Goal: Information Seeking & Learning: Learn about a topic

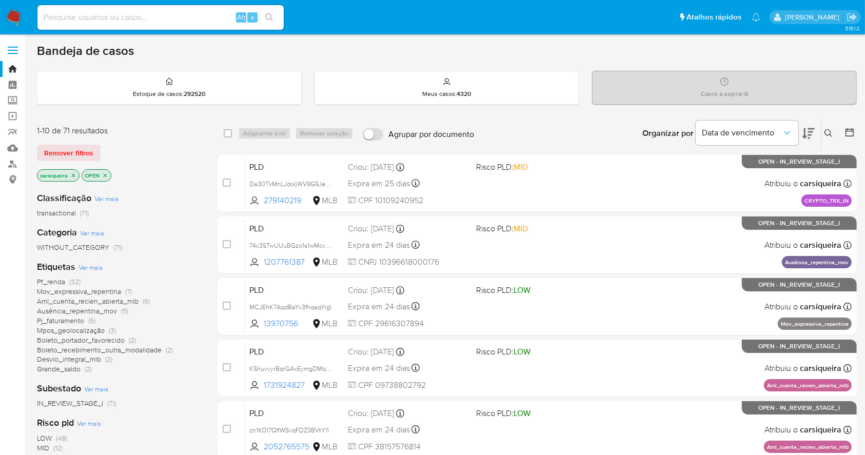
click at [8, 22] on img at bounding box center [13, 17] width 17 height 17
click at [8, 18] on img at bounding box center [13, 17] width 17 height 17
click at [157, 20] on input at bounding box center [160, 17] width 246 height 13
paste input "deV8cNasTkmY1YP6rxkMXxqj"
type input "deV8cNasTkmY1YP6rxkMXxqj"
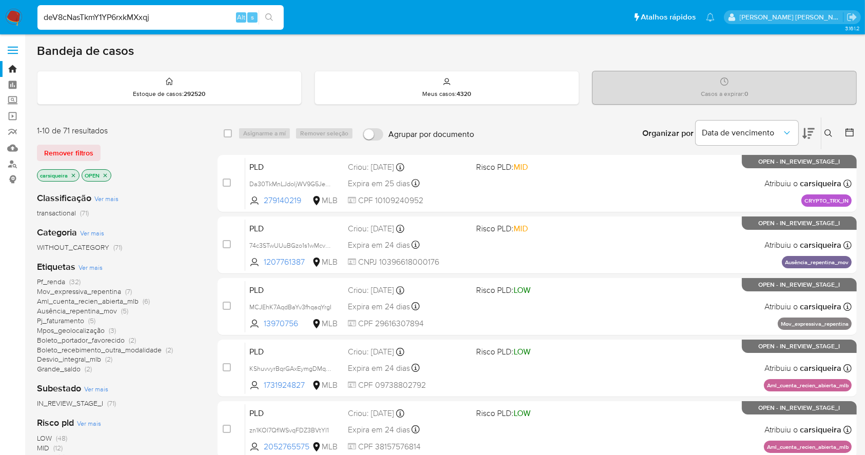
click at [267, 16] on icon "search-icon" at bounding box center [269, 17] width 8 height 8
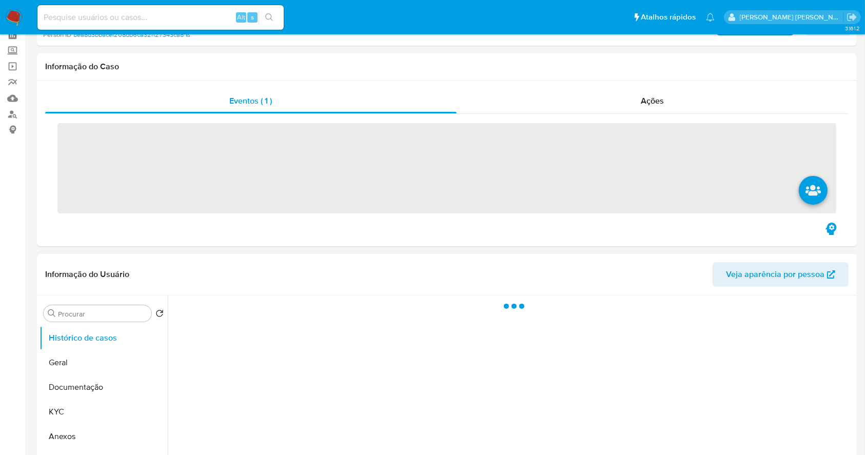
scroll to position [136, 0]
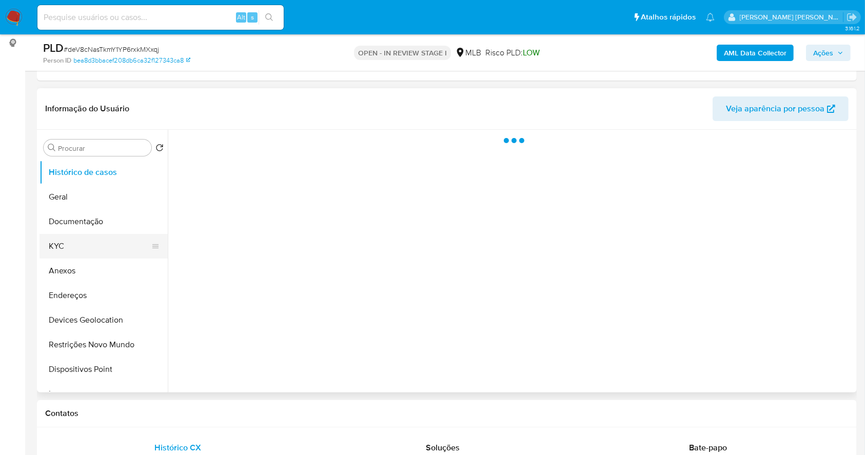
click at [109, 240] on button "KYC" at bounding box center [99, 246] width 120 height 25
select select "10"
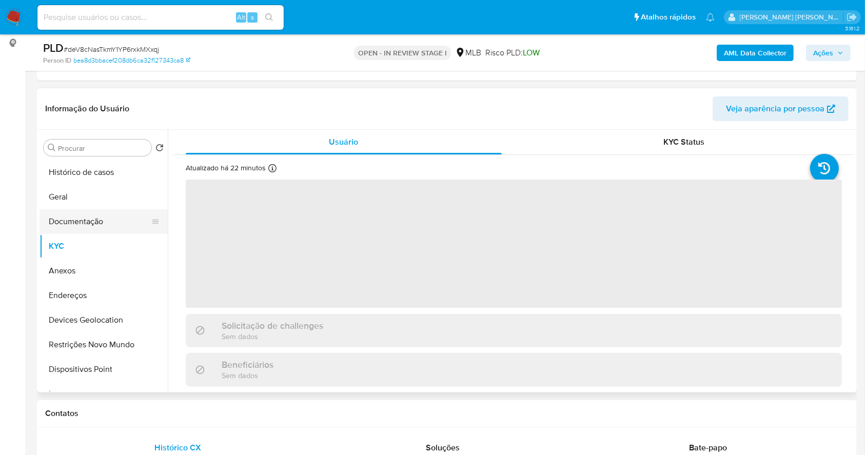
click at [82, 230] on button "Documentação" at bounding box center [99, 221] width 120 height 25
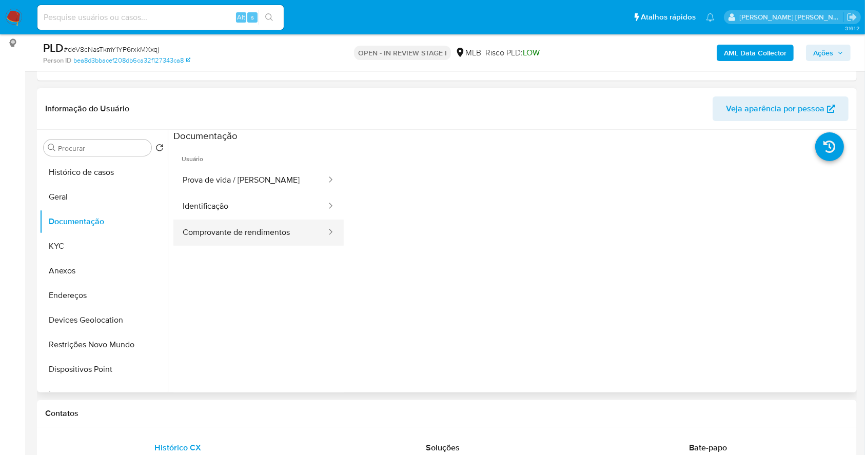
click at [275, 224] on button "Comprovante de rendimentos" at bounding box center [250, 233] width 154 height 26
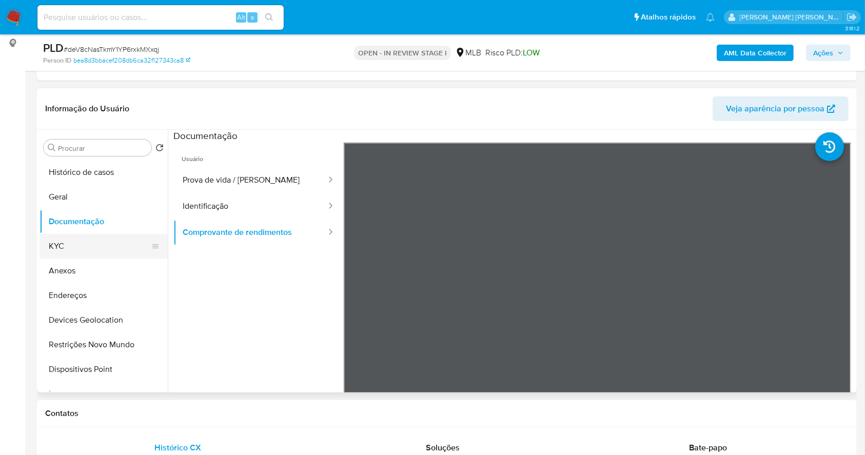
click at [57, 240] on button "KYC" at bounding box center [99, 246] width 120 height 25
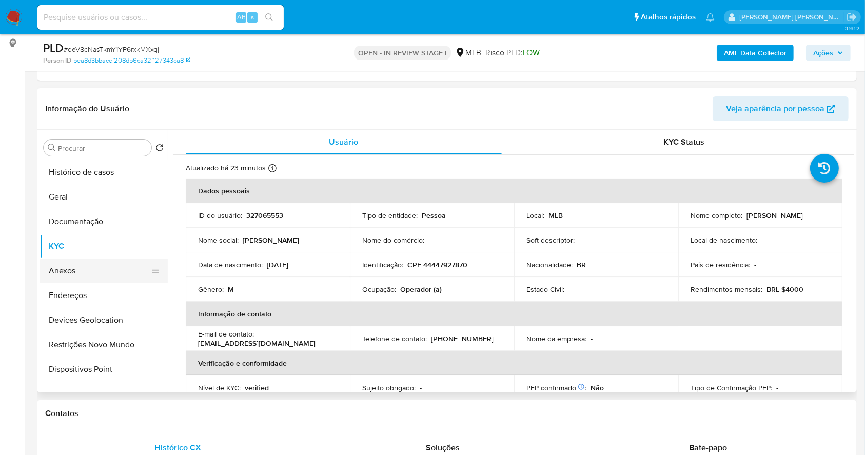
click at [108, 262] on button "Anexos" at bounding box center [99, 271] width 120 height 25
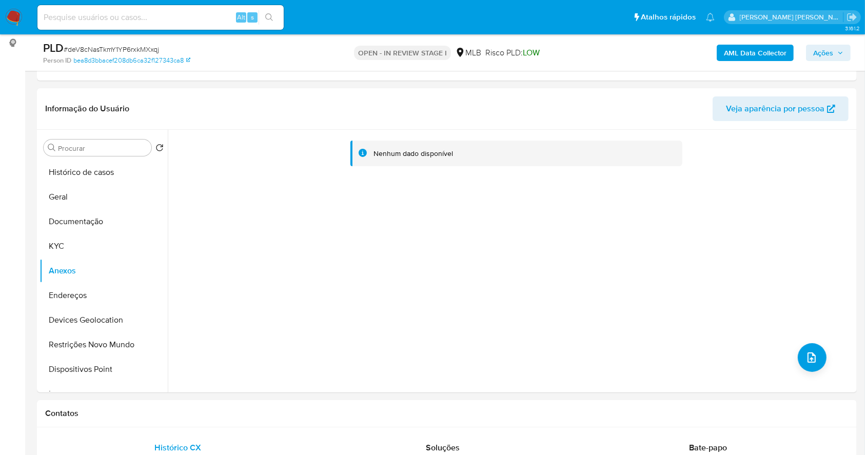
click at [744, 54] on b "AML Data Collector" at bounding box center [755, 53] width 63 height 16
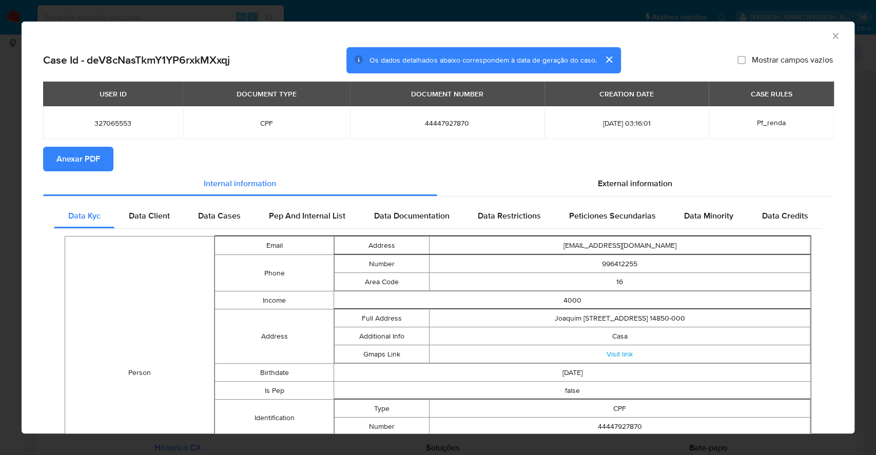
click at [0, 218] on div "AML Data Collector Case Id - deV8cNasTkmY1YP6rxkMXxqj Os dados detalhados abaix…" at bounding box center [438, 227] width 876 height 455
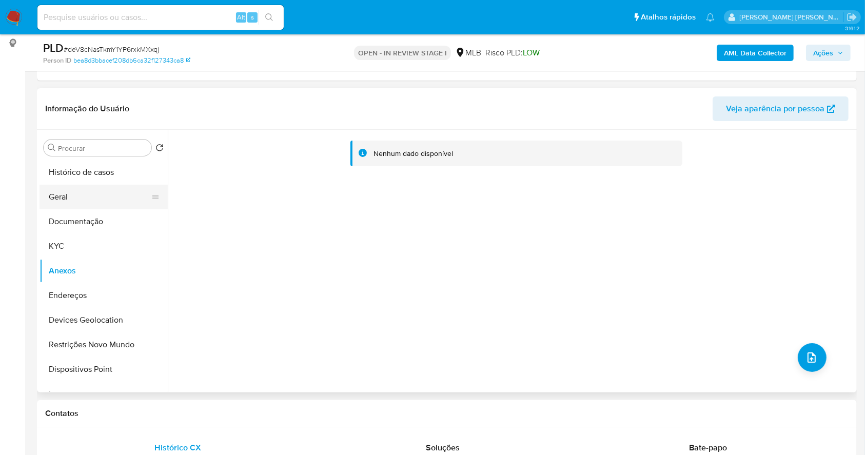
click at [69, 196] on button "Geral" at bounding box center [99, 197] width 120 height 25
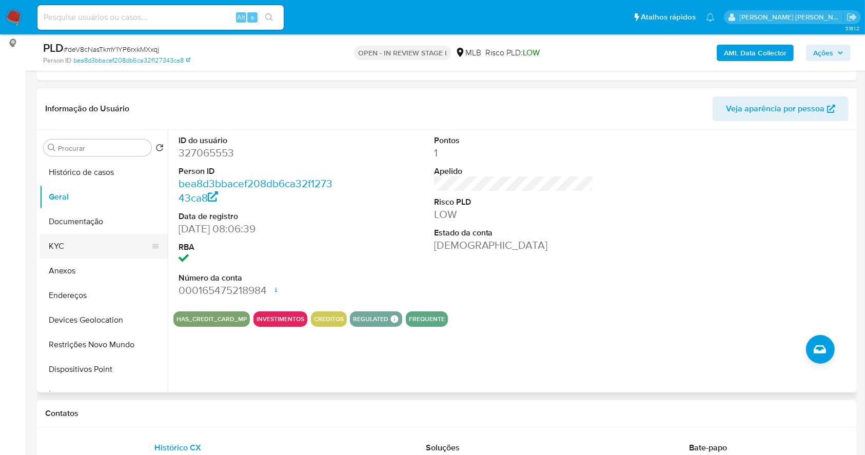
click at [78, 244] on button "KYC" at bounding box center [99, 246] width 120 height 25
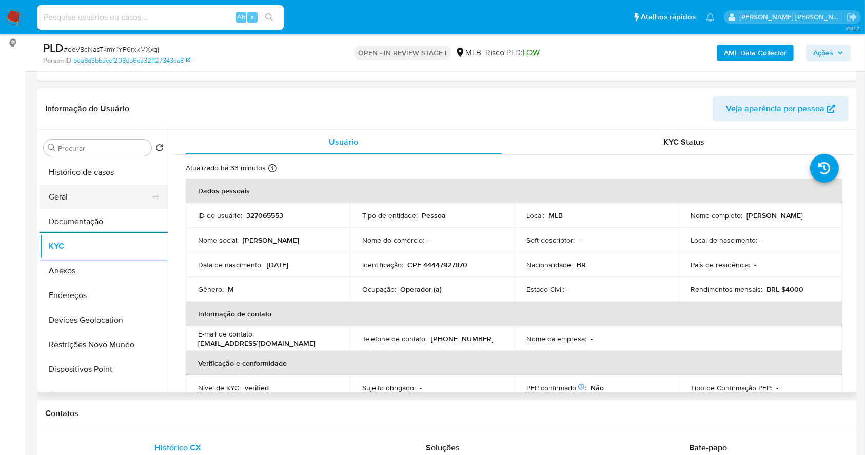
click at [115, 201] on button "Geral" at bounding box center [99, 197] width 120 height 25
